Goal: Communication & Community: Share content

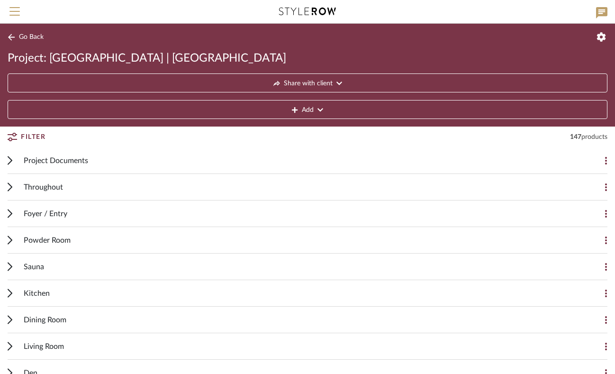
click at [27, 191] on span "Throughout" at bounding box center [43, 186] width 39 height 11
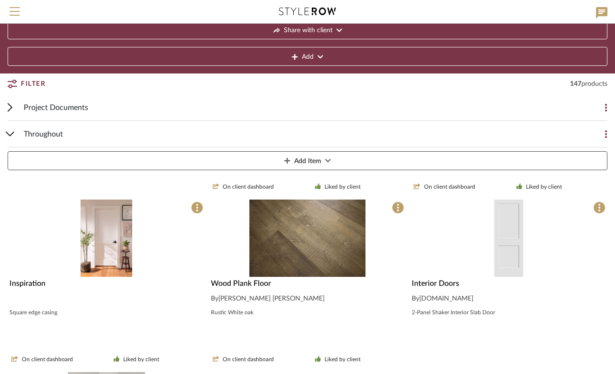
scroll to position [153, 0]
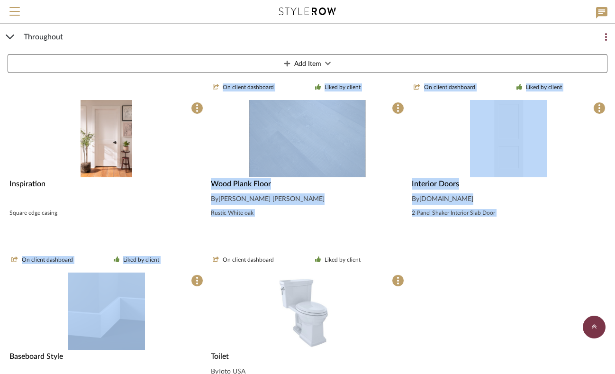
drag, startPoint x: 158, startPoint y: 234, endPoint x: 191, endPoint y: 318, distance: 90.4
click at [191, 318] on div "Inspiration Square edge casing On client dashboard Liked by client Wood Plank F…" at bounding box center [308, 244] width 600 height 341
click at [0, 0] on img at bounding box center [0, 0] width 0 height 0
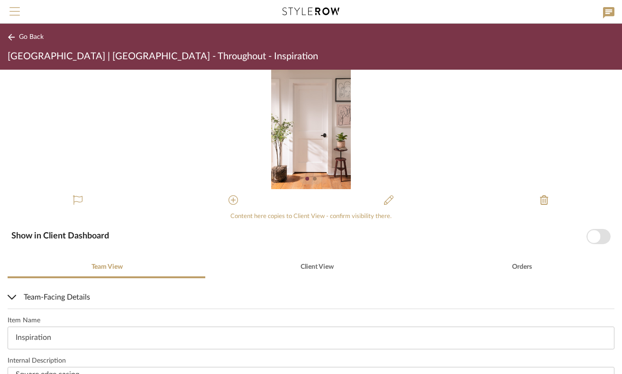
click at [15, 6] on button "Menu" at bounding box center [14, 11] width 29 height 23
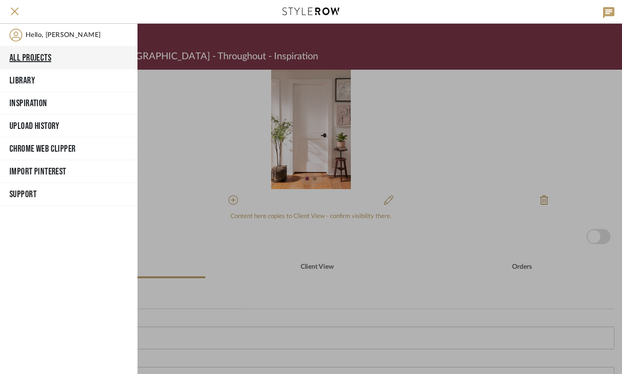
click at [35, 55] on button "All Projects" at bounding box center [68, 57] width 137 height 23
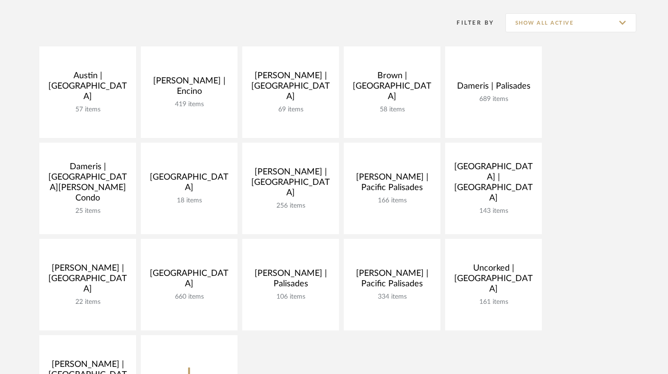
scroll to position [280, 0]
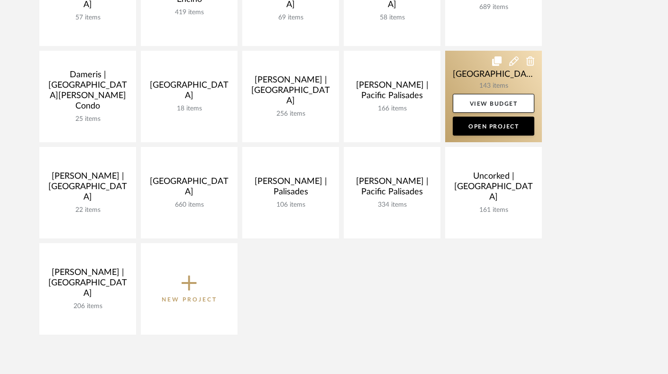
click at [473, 69] on link at bounding box center [493, 96] width 97 height 91
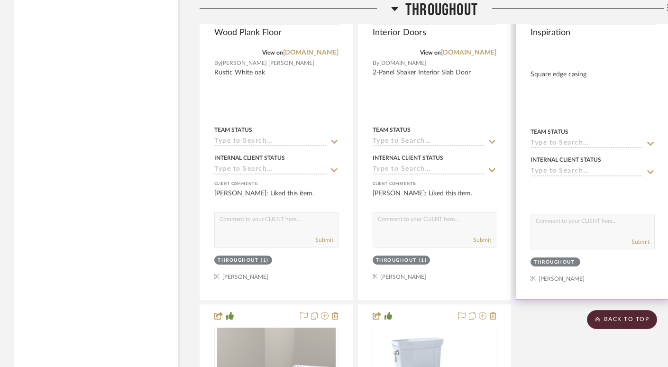
scroll to position [1641, 0]
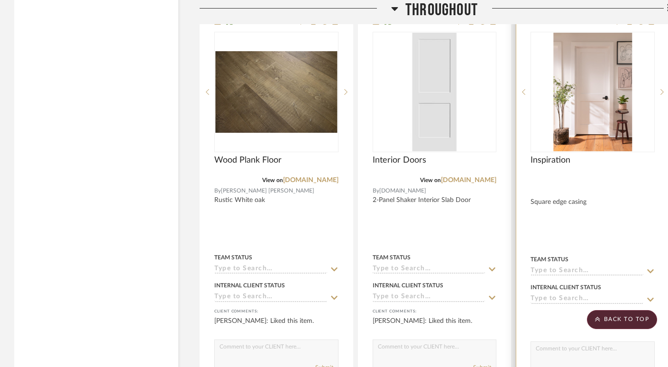
click at [569, 94] on img "0" at bounding box center [592, 92] width 79 height 118
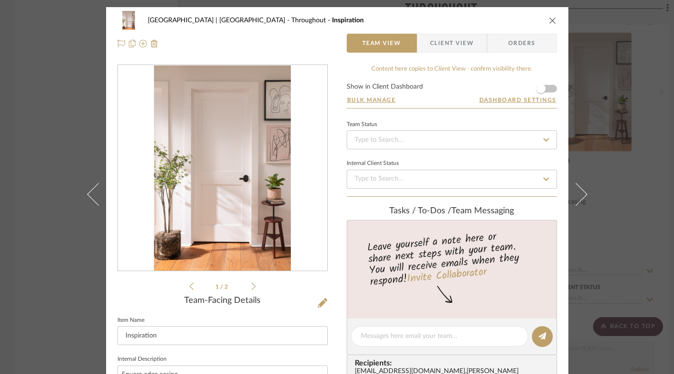
scroll to position [121, 0]
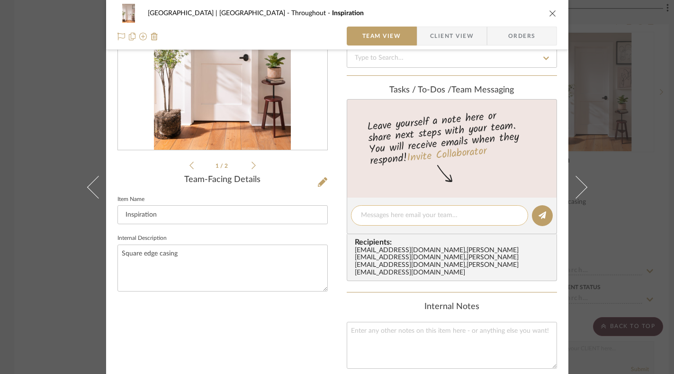
click at [390, 213] on textarea at bounding box center [439, 215] width 157 height 10
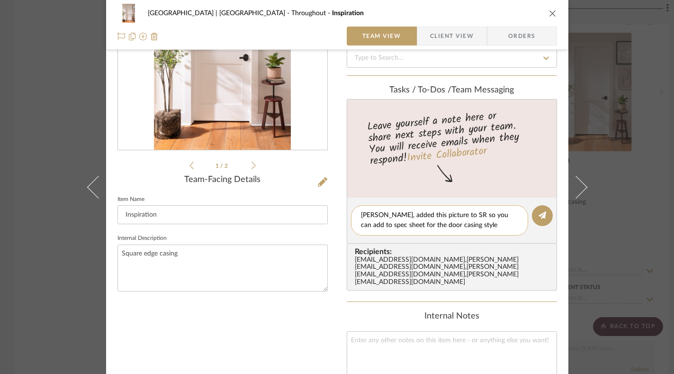
scroll to position [0, 0]
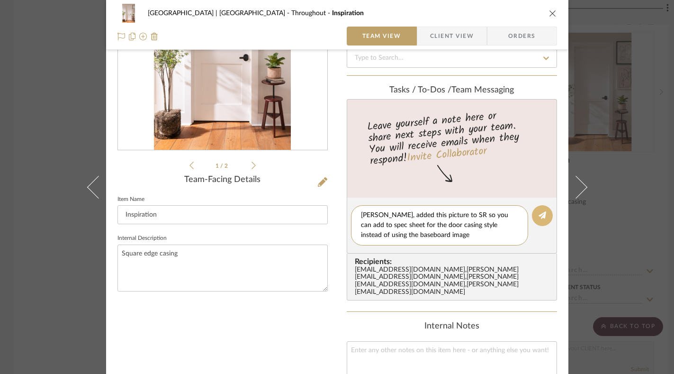
type textarea "Molly, added this picture to SR so you can add to spec sheet for the door casin…"
click at [533, 217] on button at bounding box center [542, 215] width 21 height 21
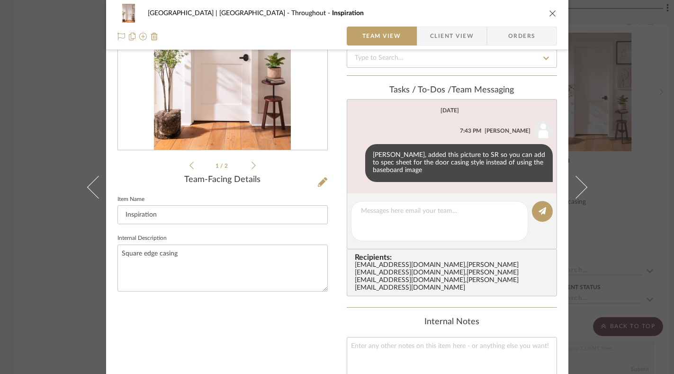
click at [549, 10] on icon "close" at bounding box center [553, 13] width 8 height 8
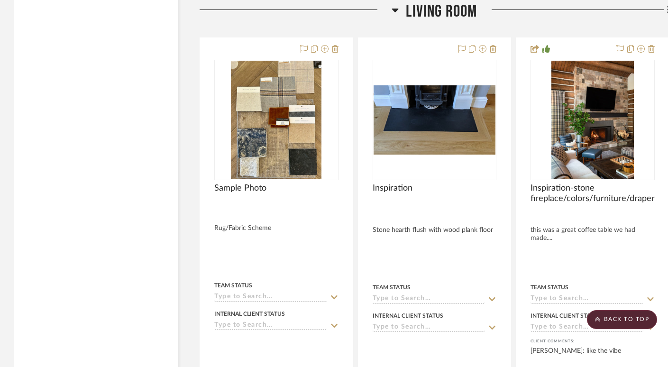
scroll to position [7040, 0]
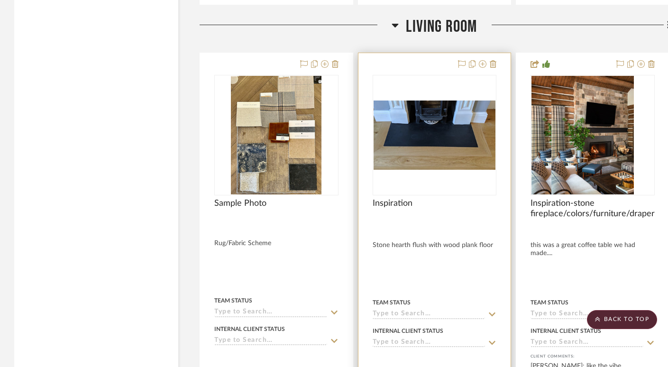
click at [0, 0] on img at bounding box center [0, 0] width 0 height 0
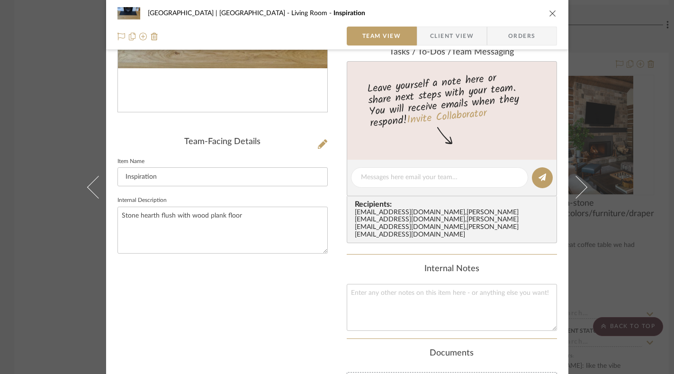
scroll to position [158, 0]
click at [423, 172] on div at bounding box center [439, 178] width 177 height 20
click at [419, 178] on textarea at bounding box center [439, 178] width 157 height 10
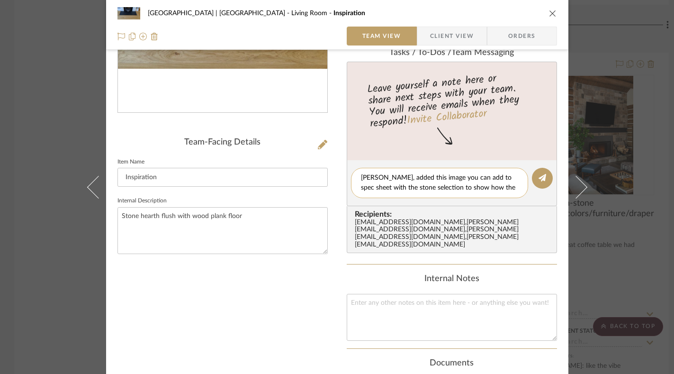
scroll to position [0, 0]
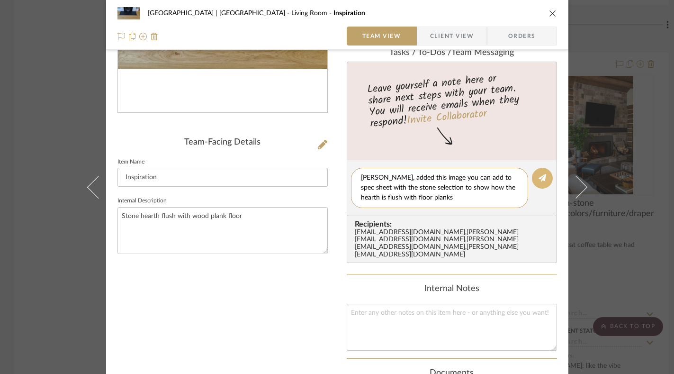
type textarea "Molly, added this image you can add to spec sheet with the stone selection to s…"
click at [532, 183] on button at bounding box center [542, 178] width 21 height 21
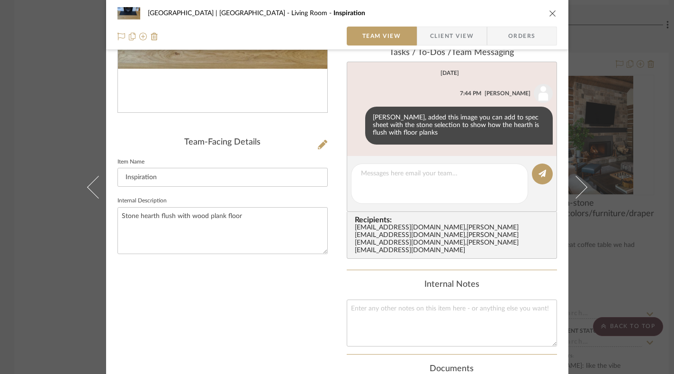
click at [550, 14] on icon "close" at bounding box center [553, 13] width 8 height 8
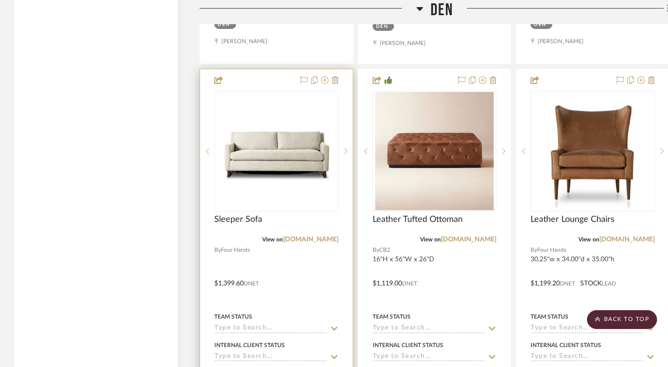
scroll to position [8853, 0]
